Goal: Browse casually: Explore the website without a specific task or goal

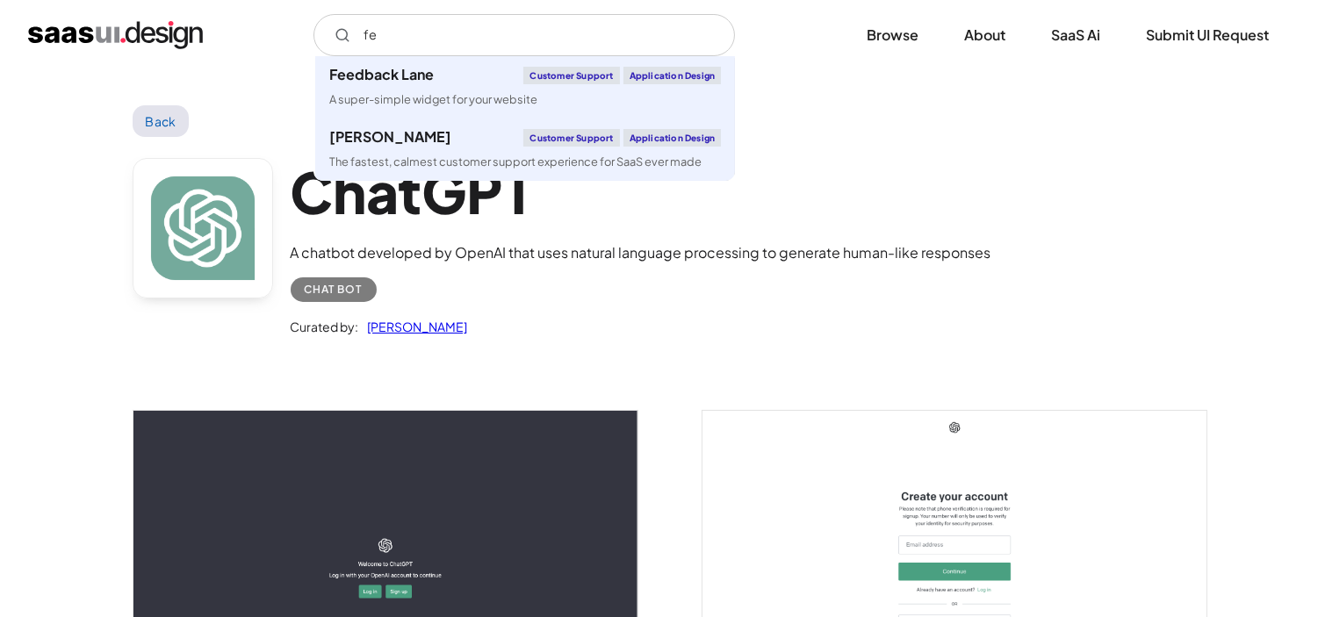
click at [125, 44] on img "home" at bounding box center [115, 35] width 175 height 28
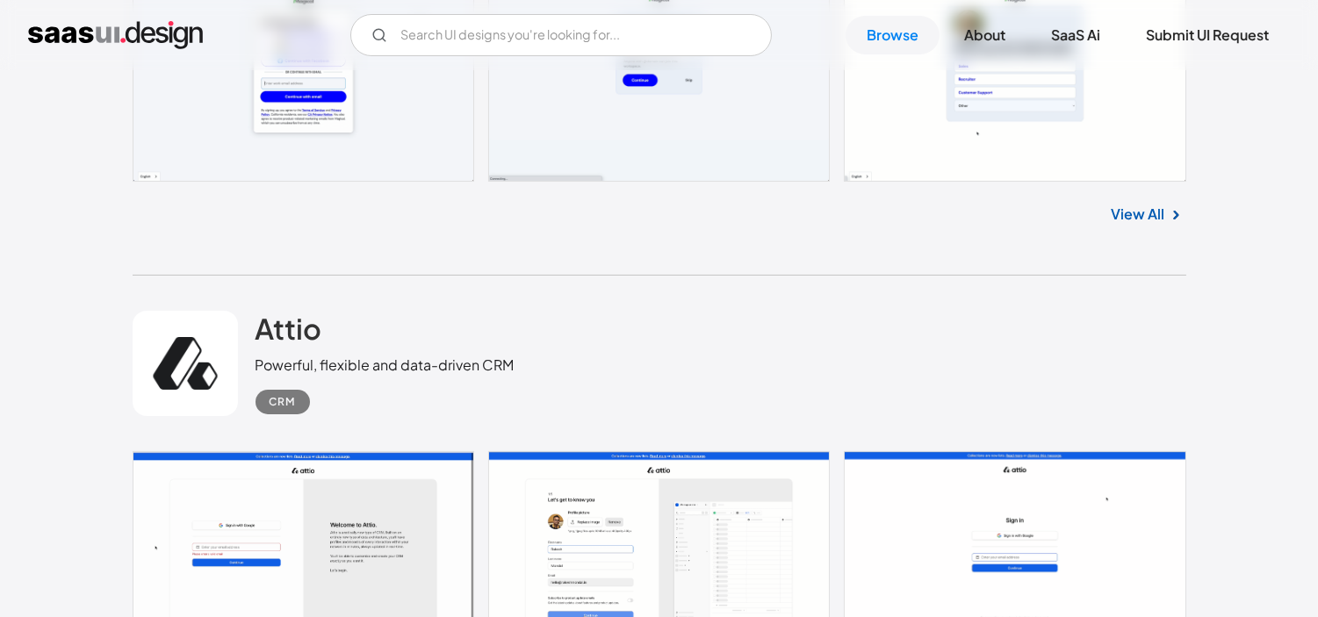
click at [990, 270] on div "Magical Productivity app that uses AI to speed up repetitive tasks as you work …" at bounding box center [660, 45] width 1054 height 459
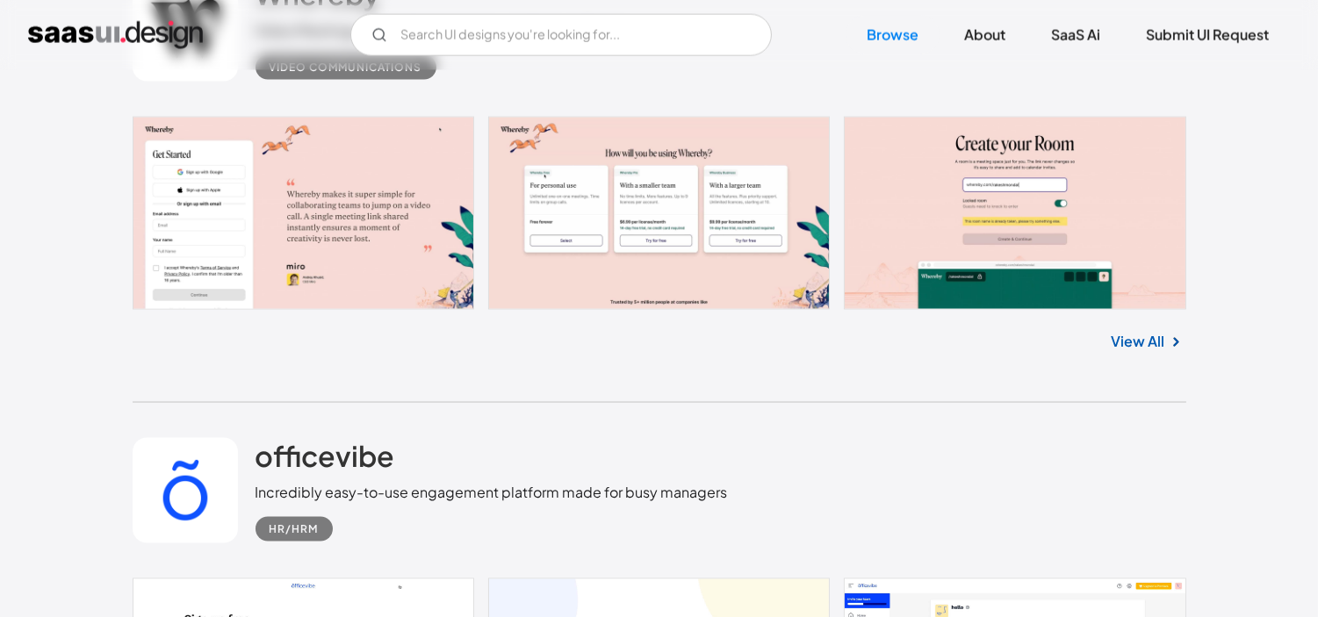
scroll to position [5214, 0]
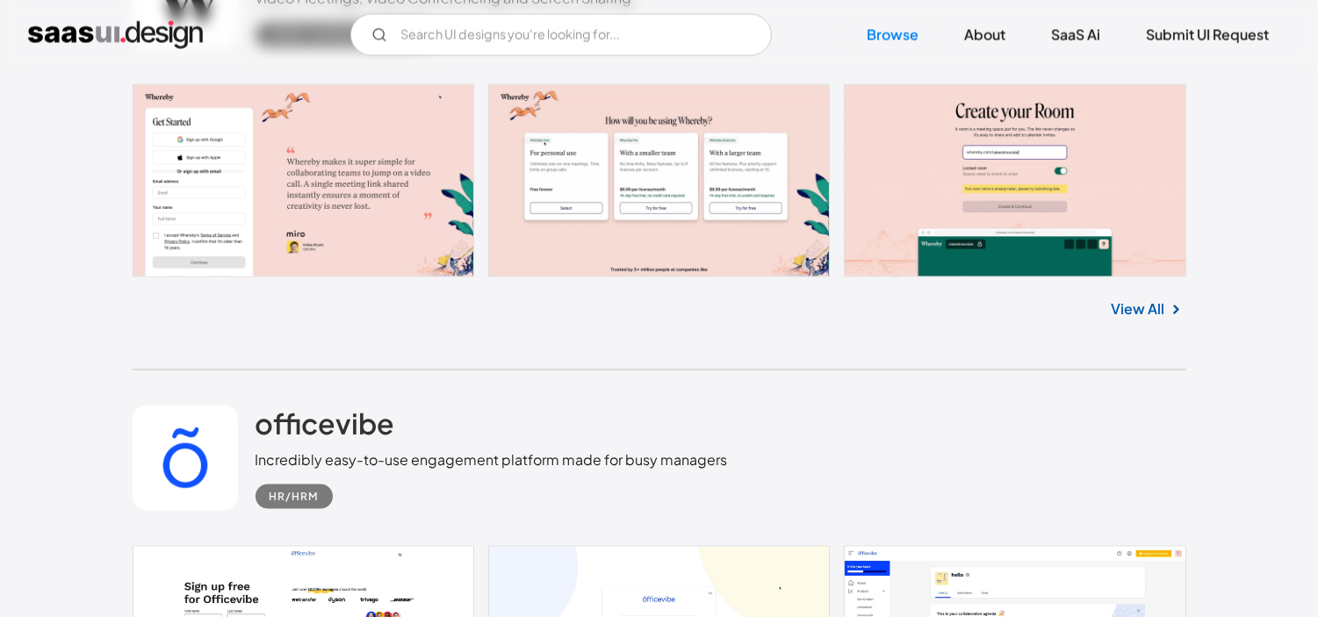
click at [370, 191] on link at bounding box center [660, 180] width 1054 height 193
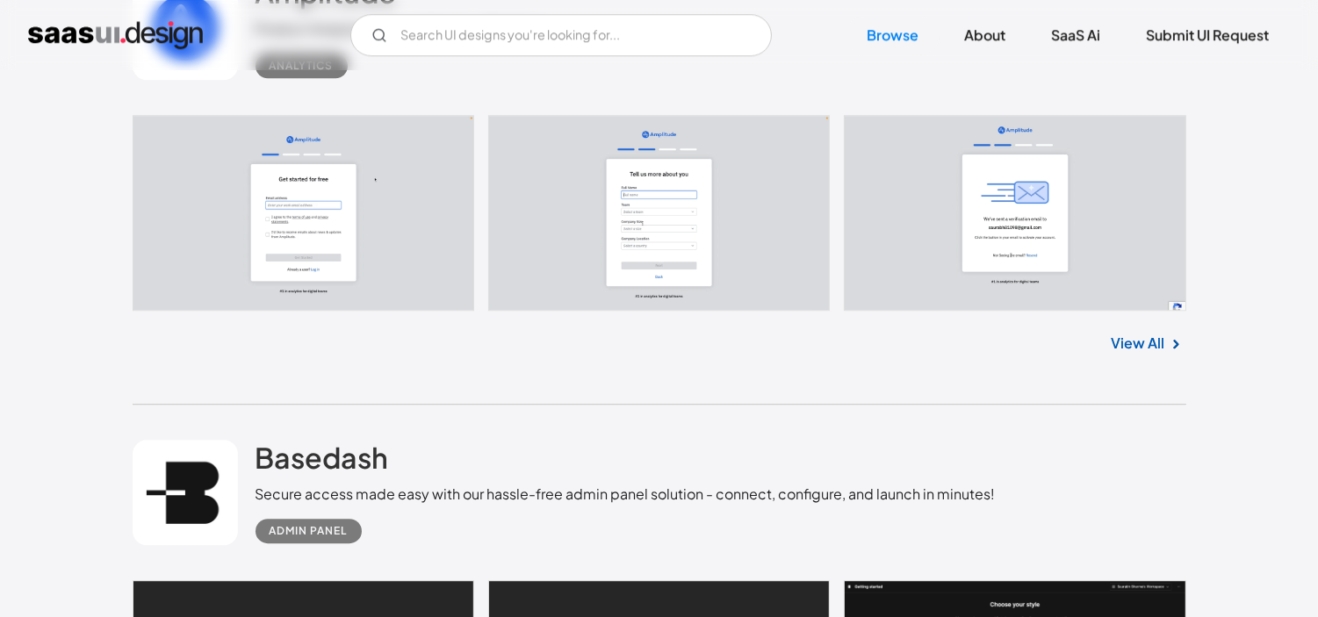
scroll to position [8886, 0]
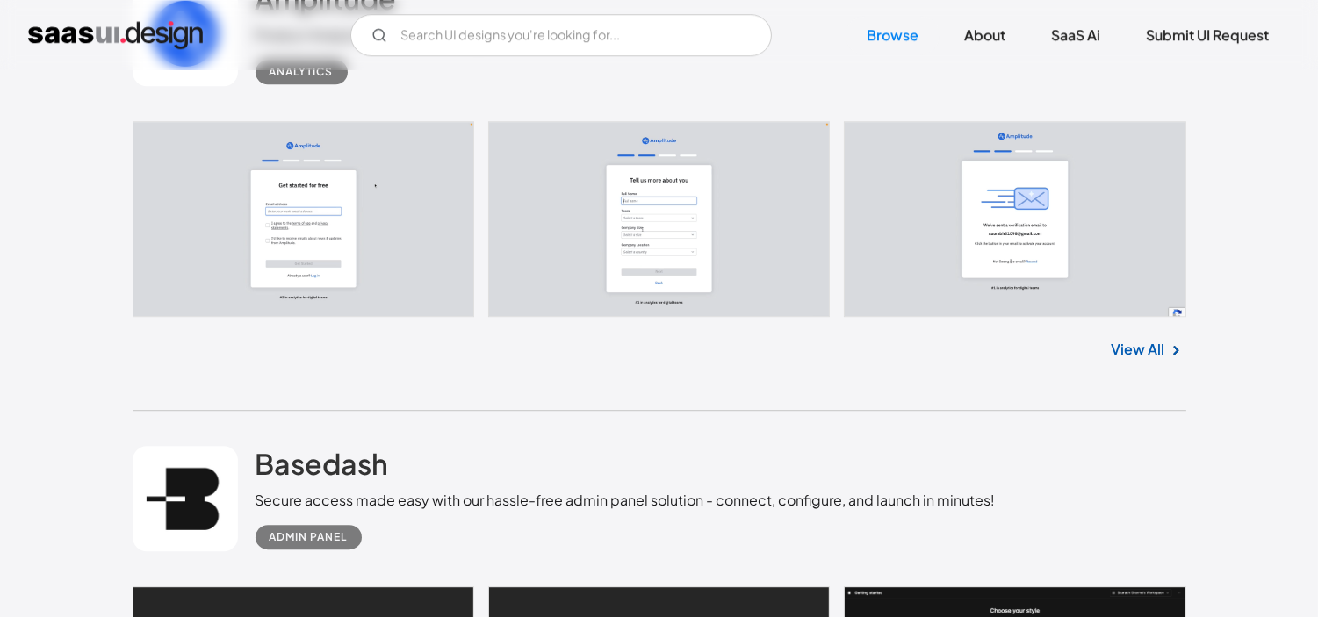
click at [1068, 232] on link at bounding box center [660, 219] width 1054 height 196
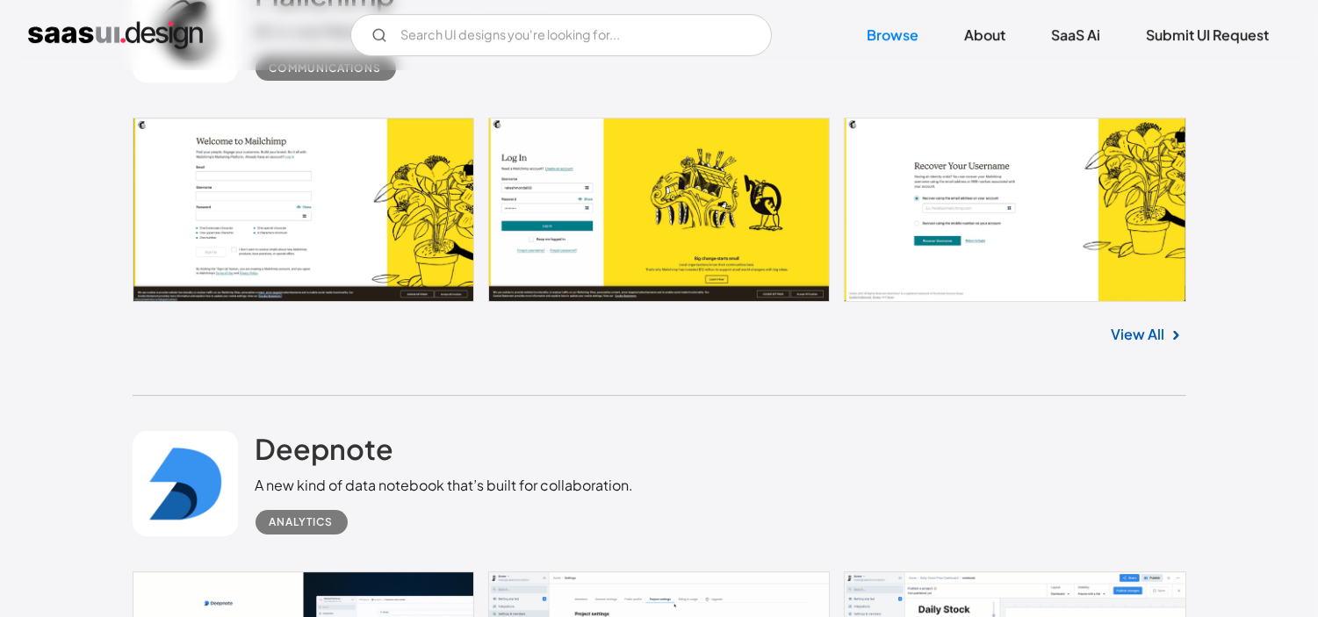
scroll to position [10760, 0]
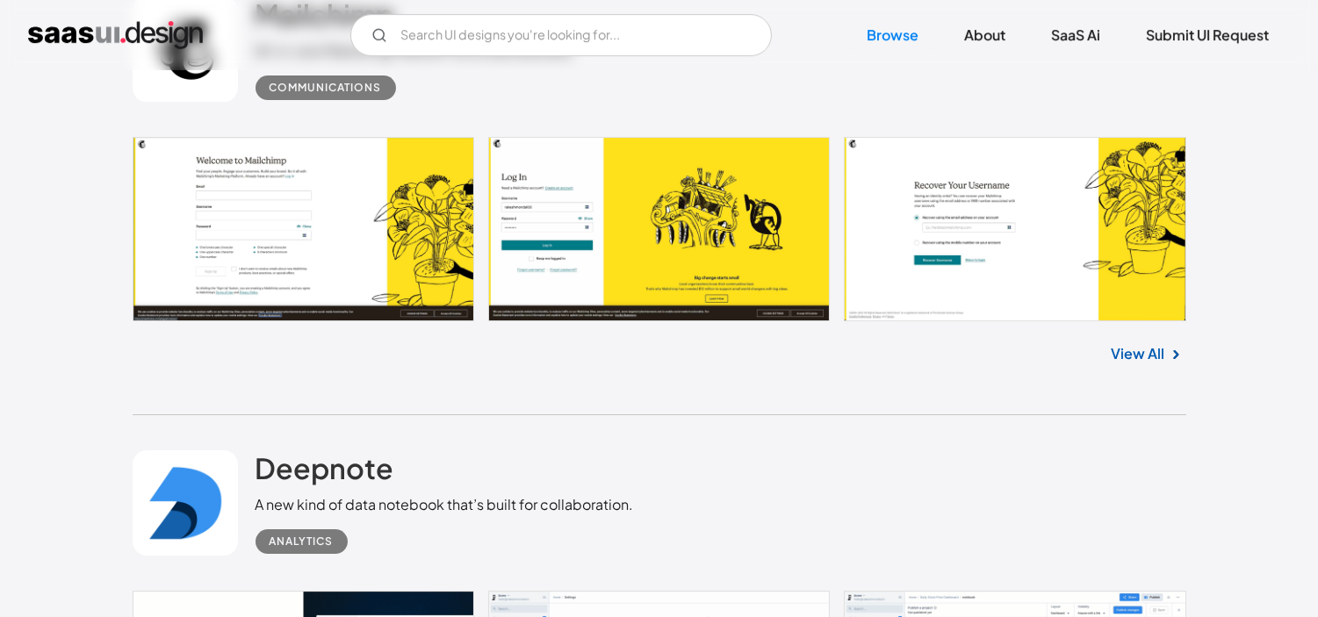
click at [567, 194] on link at bounding box center [660, 229] width 1054 height 185
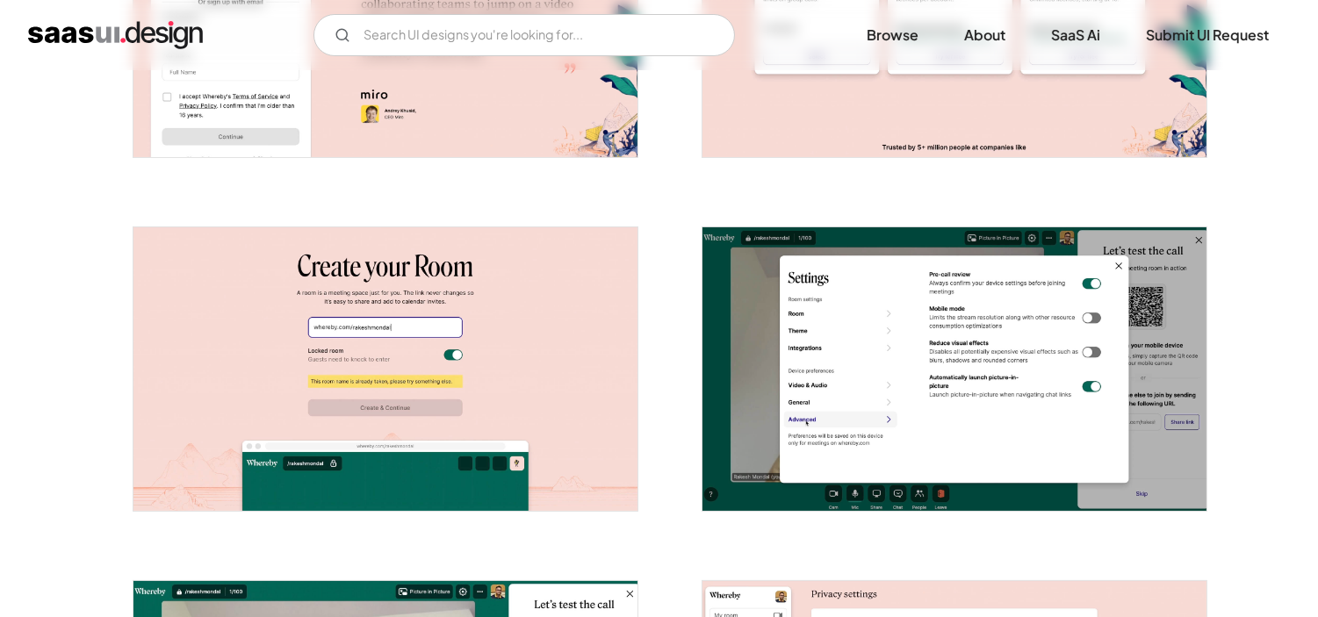
scroll to position [541, 0]
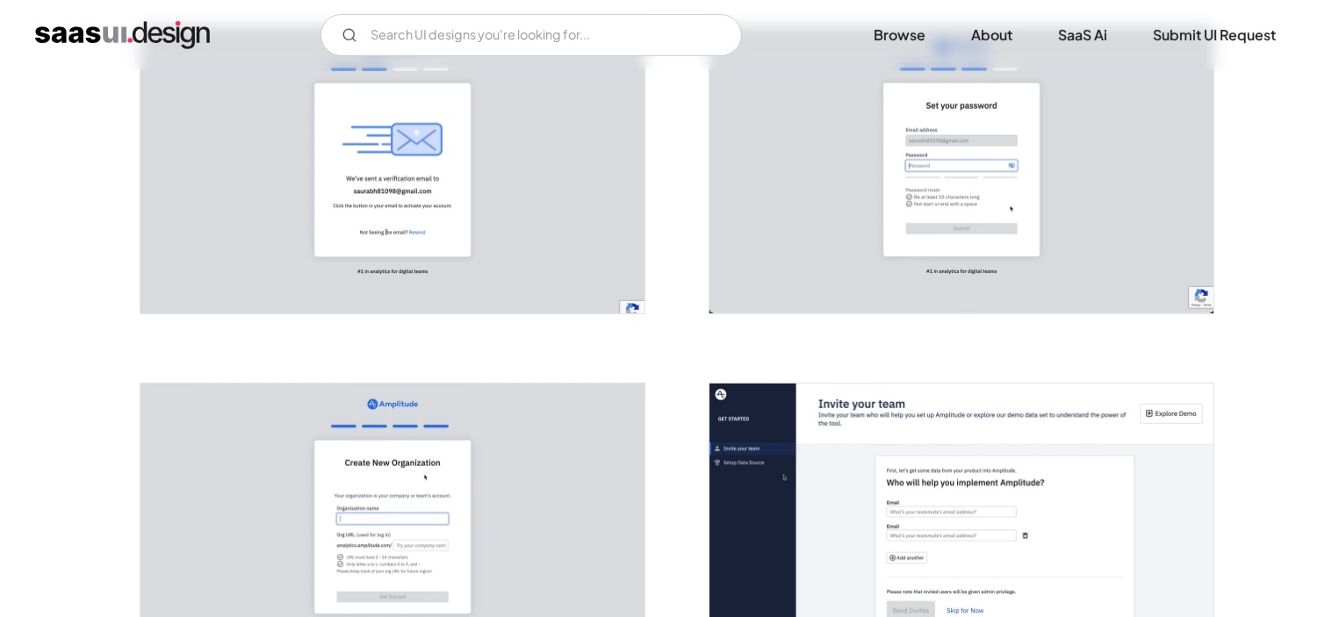
scroll to position [852, 0]
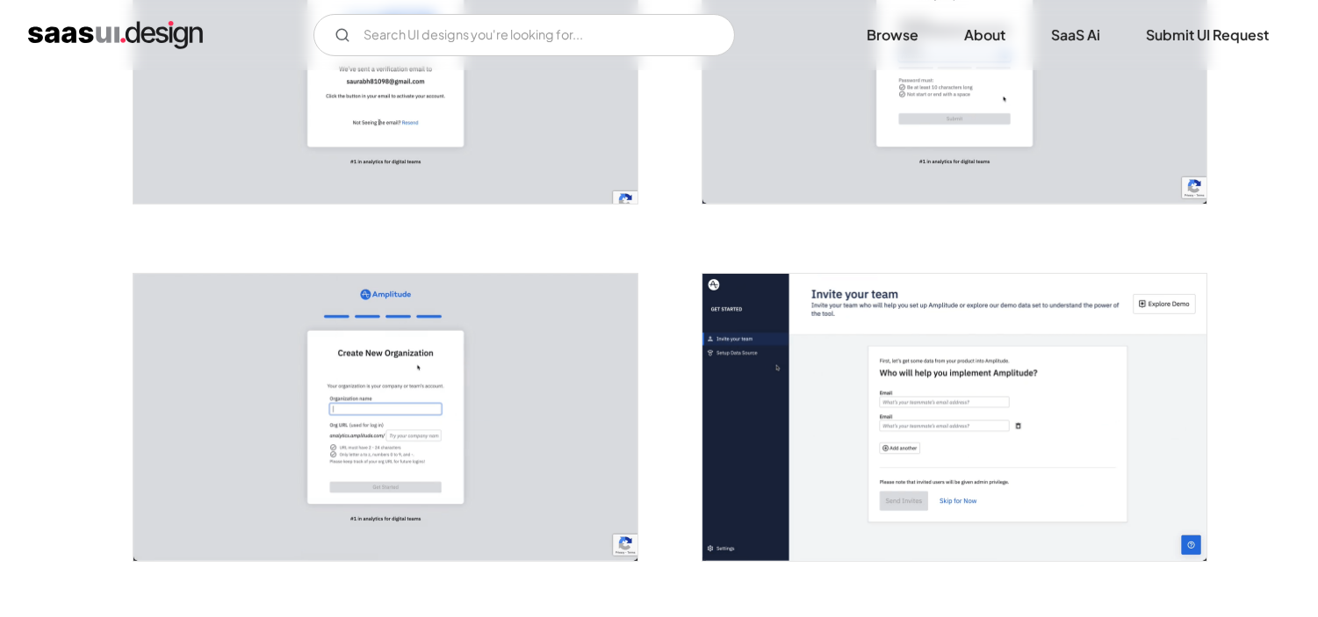
click at [494, 115] on img "open lightbox" at bounding box center [385, 60] width 504 height 287
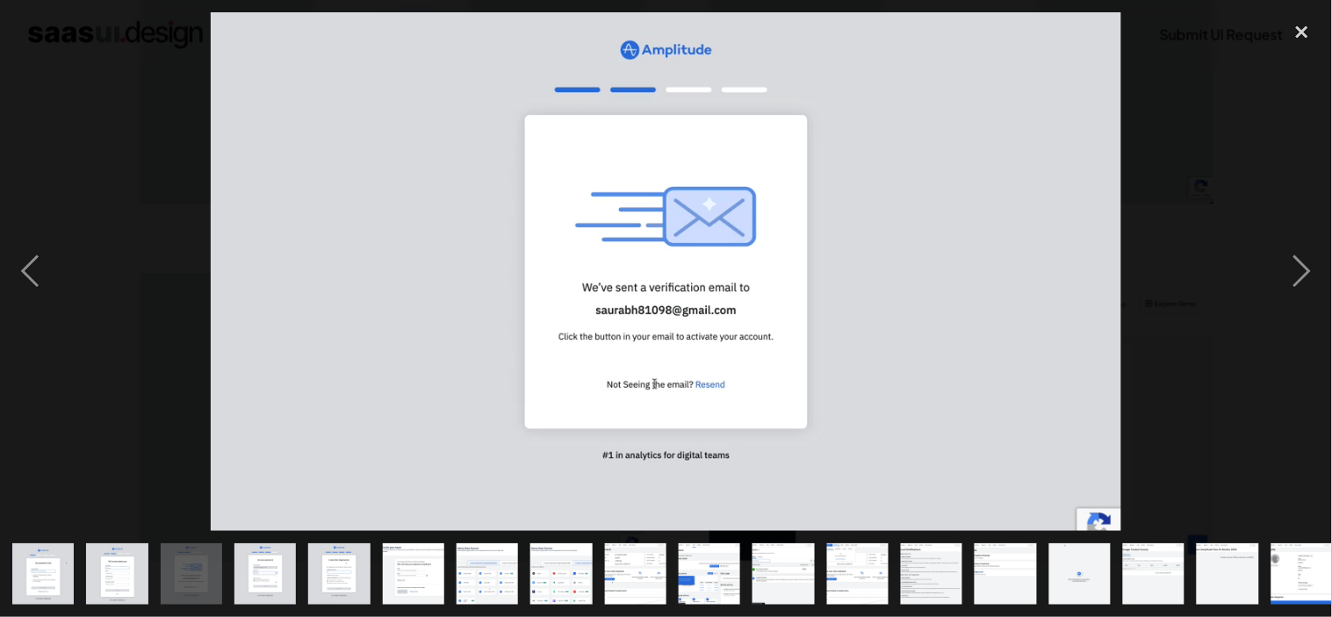
drag, startPoint x: 738, startPoint y: 565, endPoint x: 757, endPoint y: 565, distance: 18.5
click at [739, 565] on img "show item 10 of 23" at bounding box center [709, 574] width 108 height 61
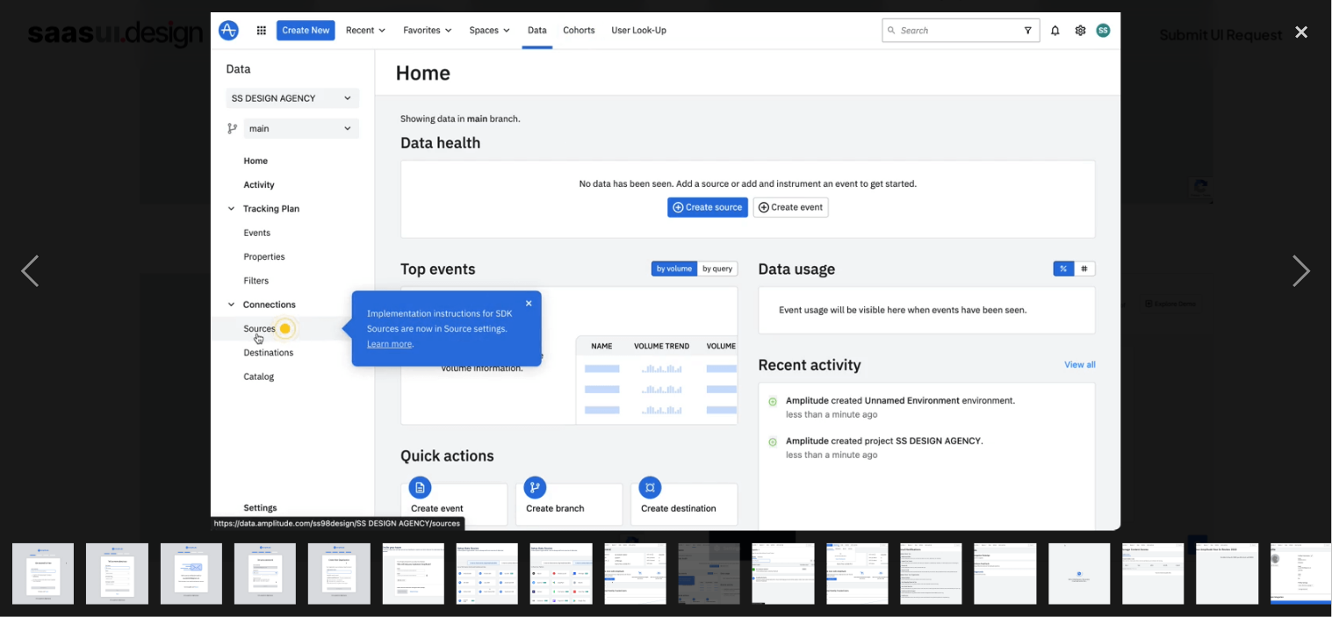
click at [786, 563] on img "show item 11 of 23" at bounding box center [784, 574] width 108 height 61
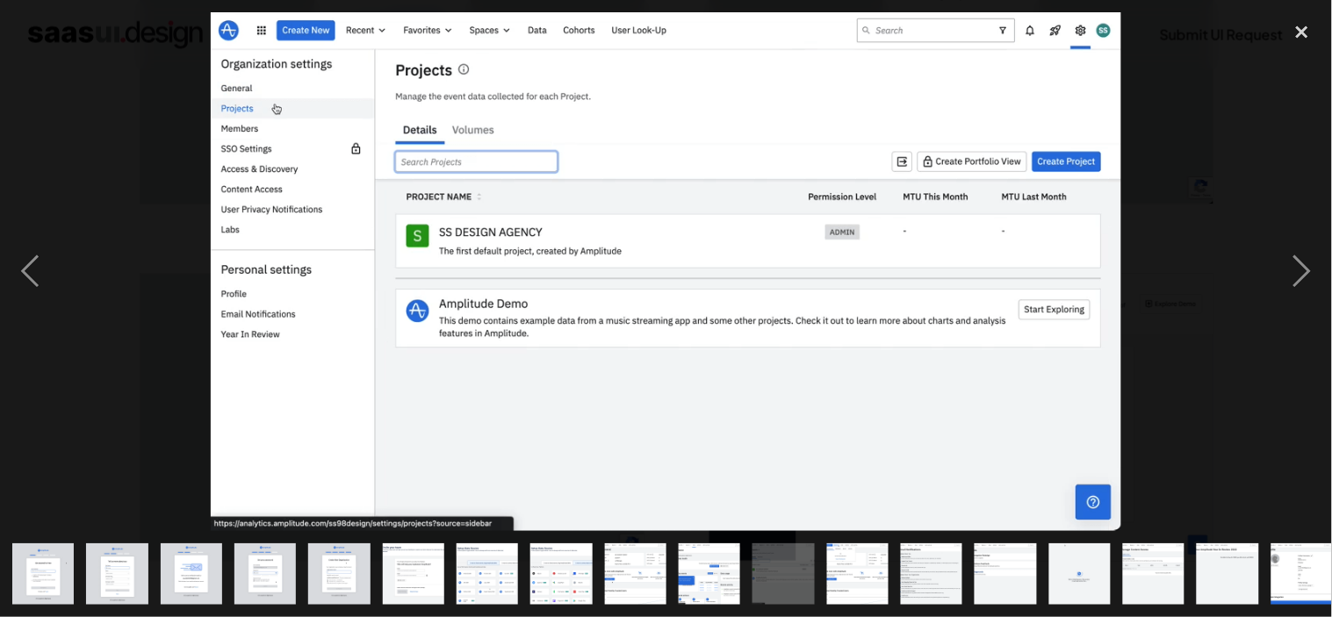
drag, startPoint x: 844, startPoint y: 565, endPoint x: 852, endPoint y: 558, distance: 10.6
click at [844, 565] on img "show item 12 of 23" at bounding box center [857, 574] width 108 height 61
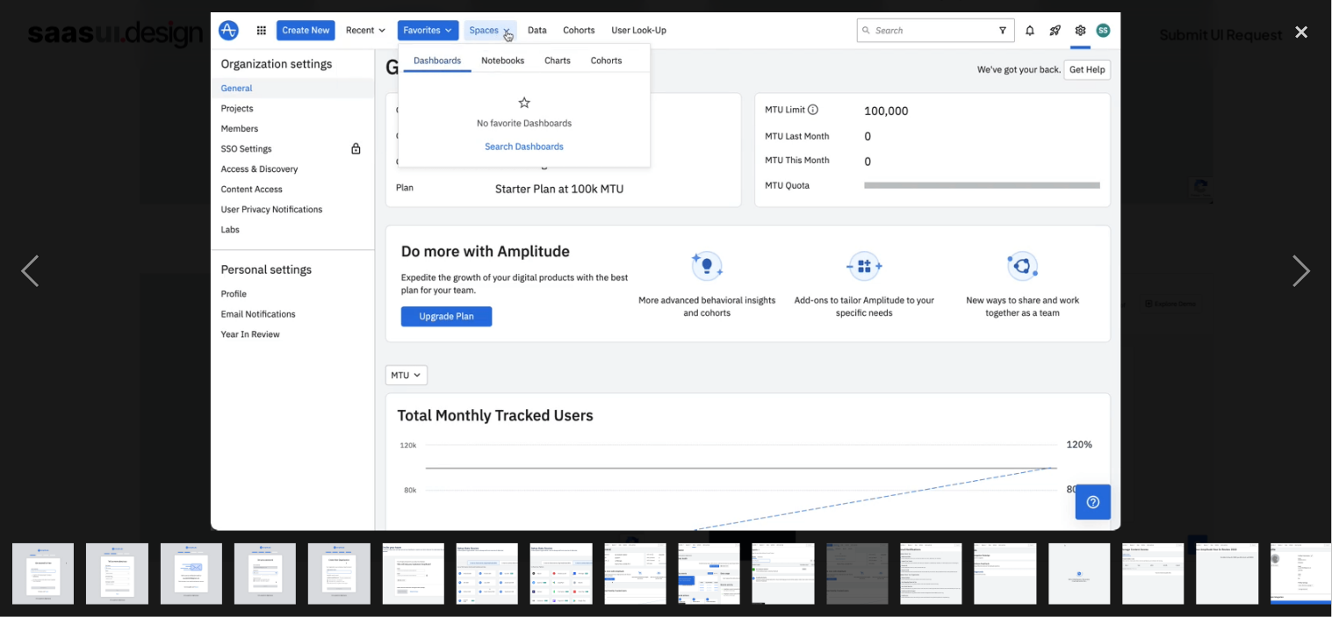
click at [913, 567] on img "show item 13 of 23" at bounding box center [931, 574] width 108 height 61
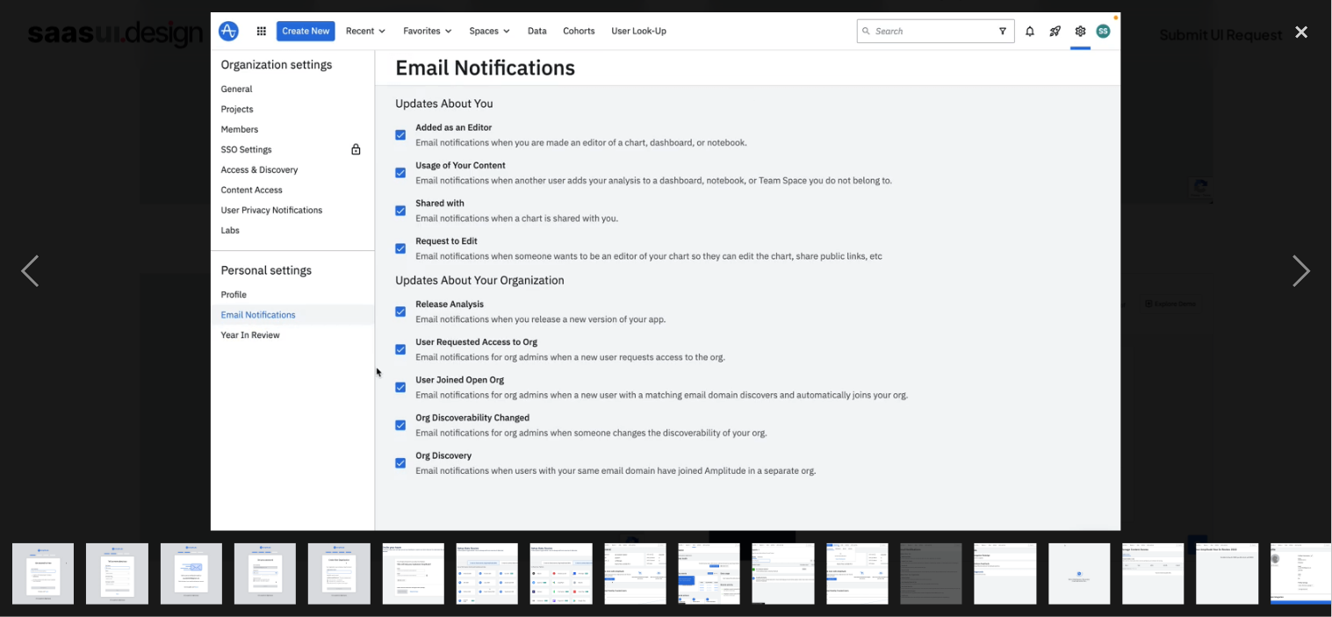
drag, startPoint x: 1021, startPoint y: 573, endPoint x: 1069, endPoint y: 557, distance: 51.1
click at [1022, 573] on img "show item 14 of 23" at bounding box center [1006, 574] width 108 height 61
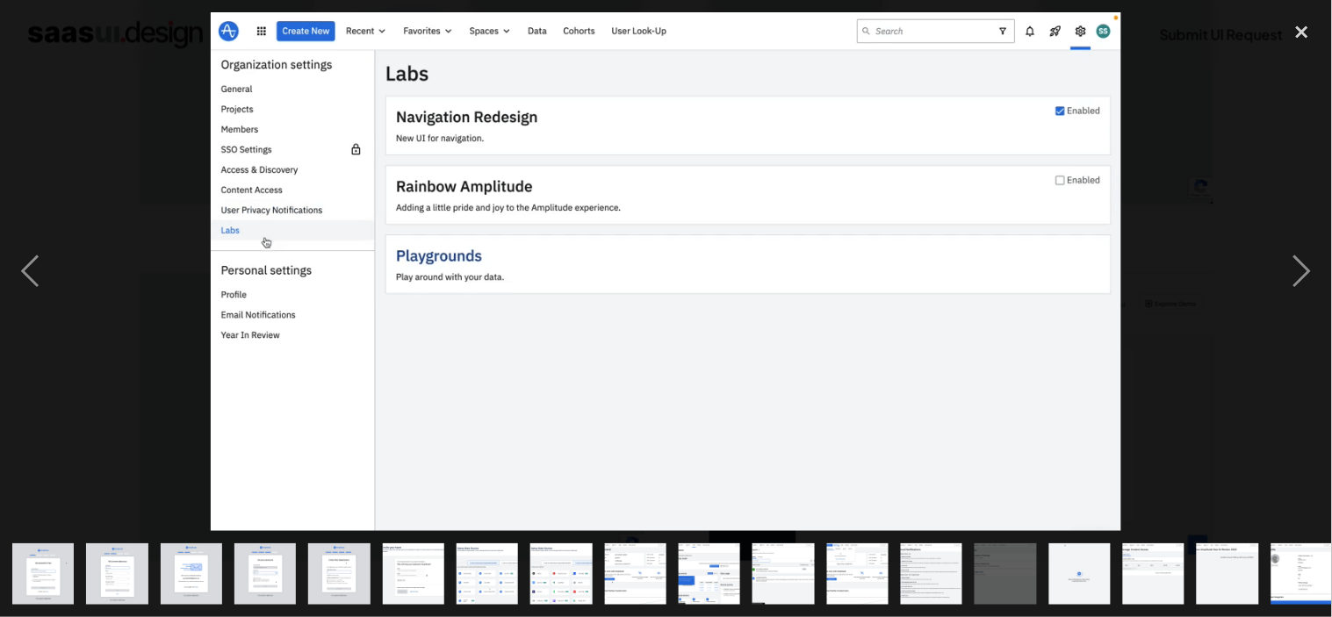
click at [1256, 336] on div at bounding box center [666, 271] width 1332 height 519
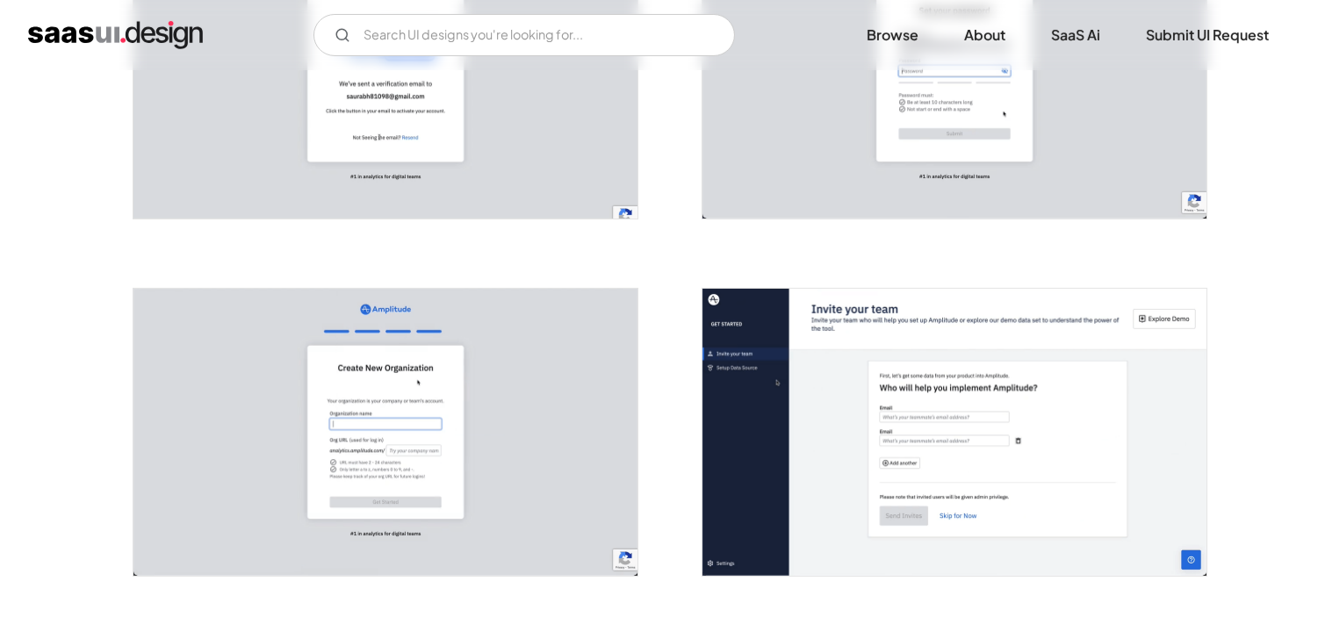
scroll to position [850, 0]
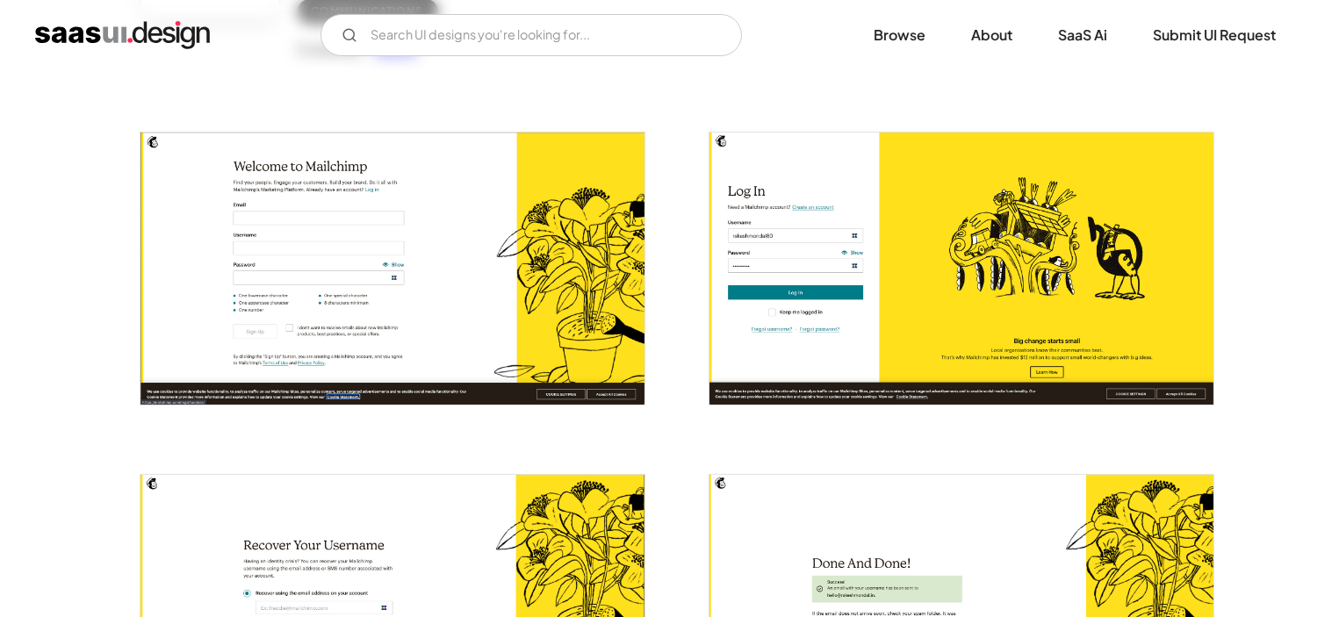
scroll to position [341, 0]
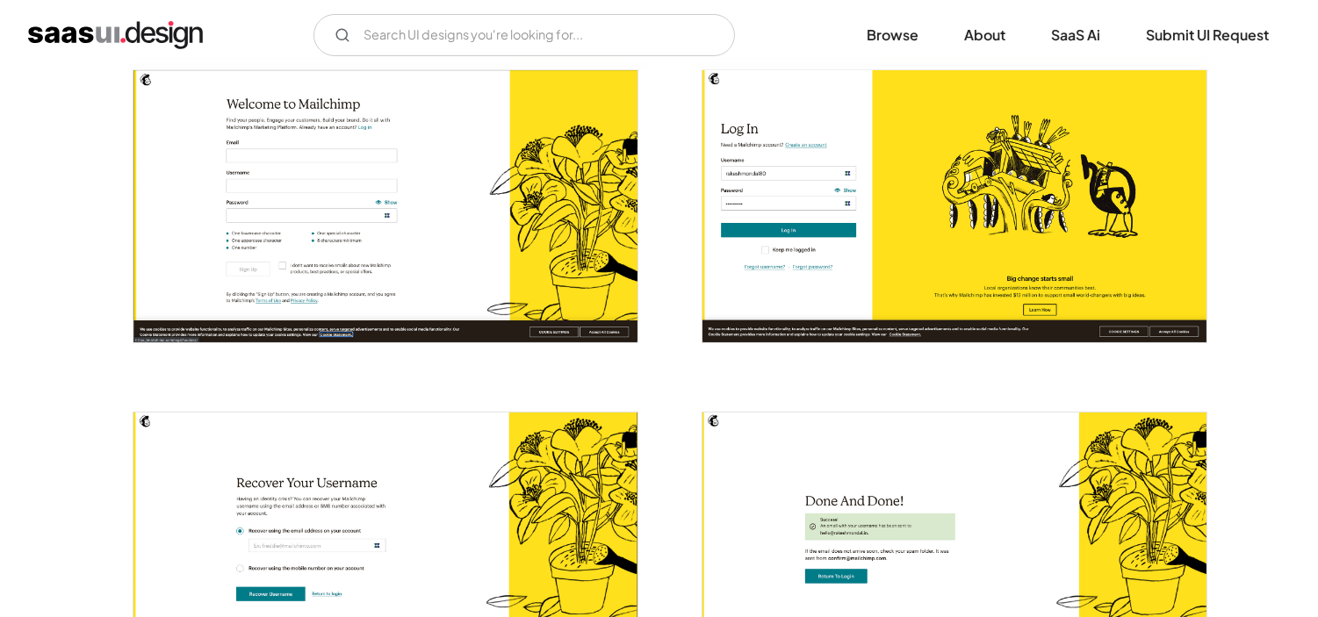
click at [546, 204] on img "open lightbox" at bounding box center [385, 205] width 504 height 271
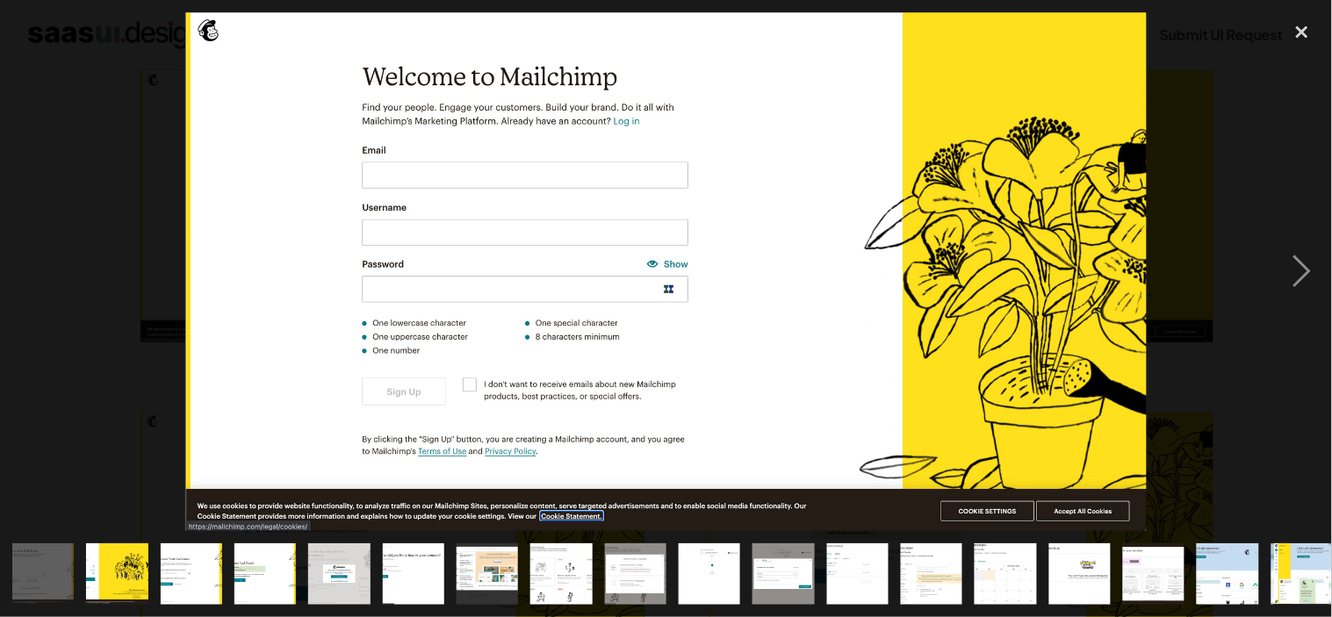
drag, startPoint x: 509, startPoint y: 555, endPoint x: 523, endPoint y: 557, distance: 14.2
click at [509, 555] on img "show item 7 of 25" at bounding box center [487, 574] width 114 height 61
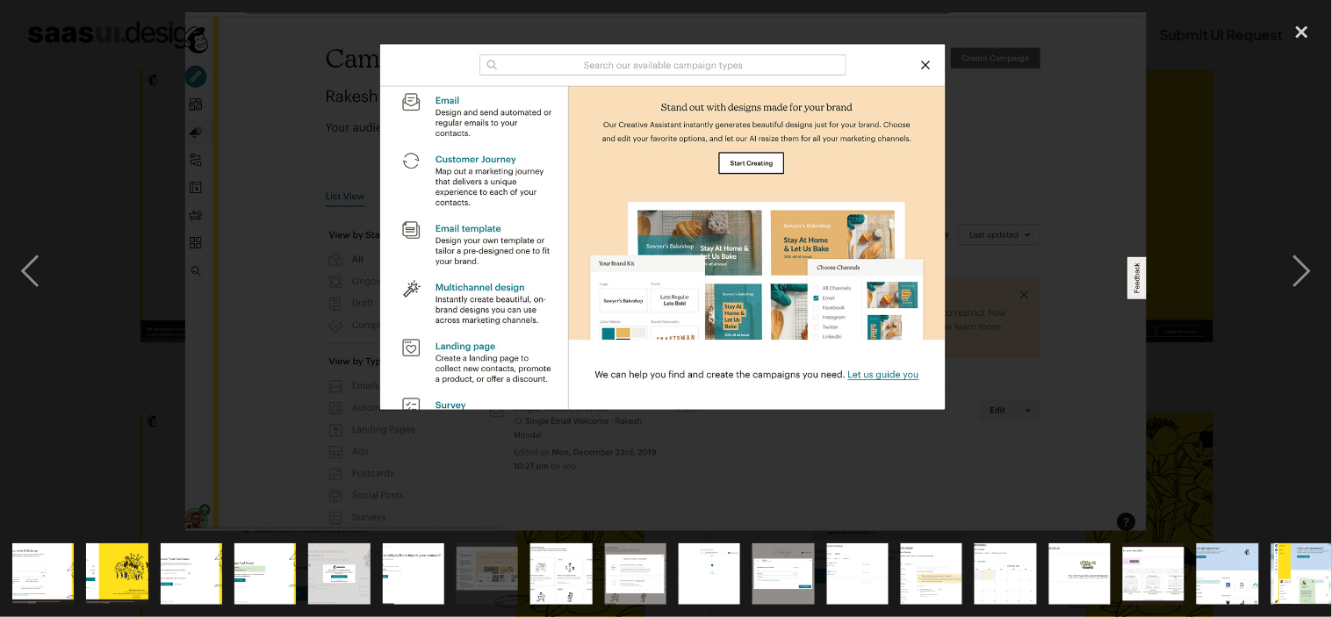
click at [558, 568] on img "show item 8 of 25" at bounding box center [561, 574] width 114 height 61
